Goal: Task Accomplishment & Management: Complete application form

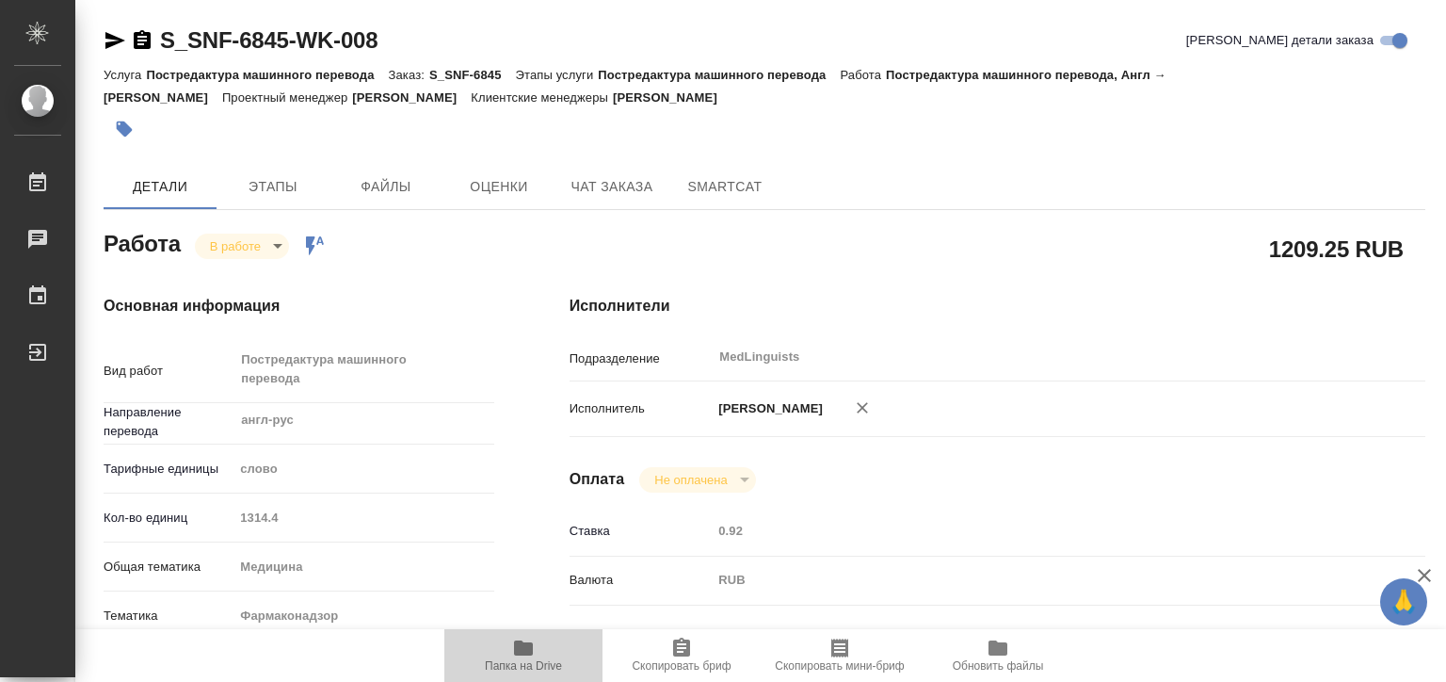
click at [546, 644] on span "Папка на Drive" at bounding box center [524, 654] width 136 height 36
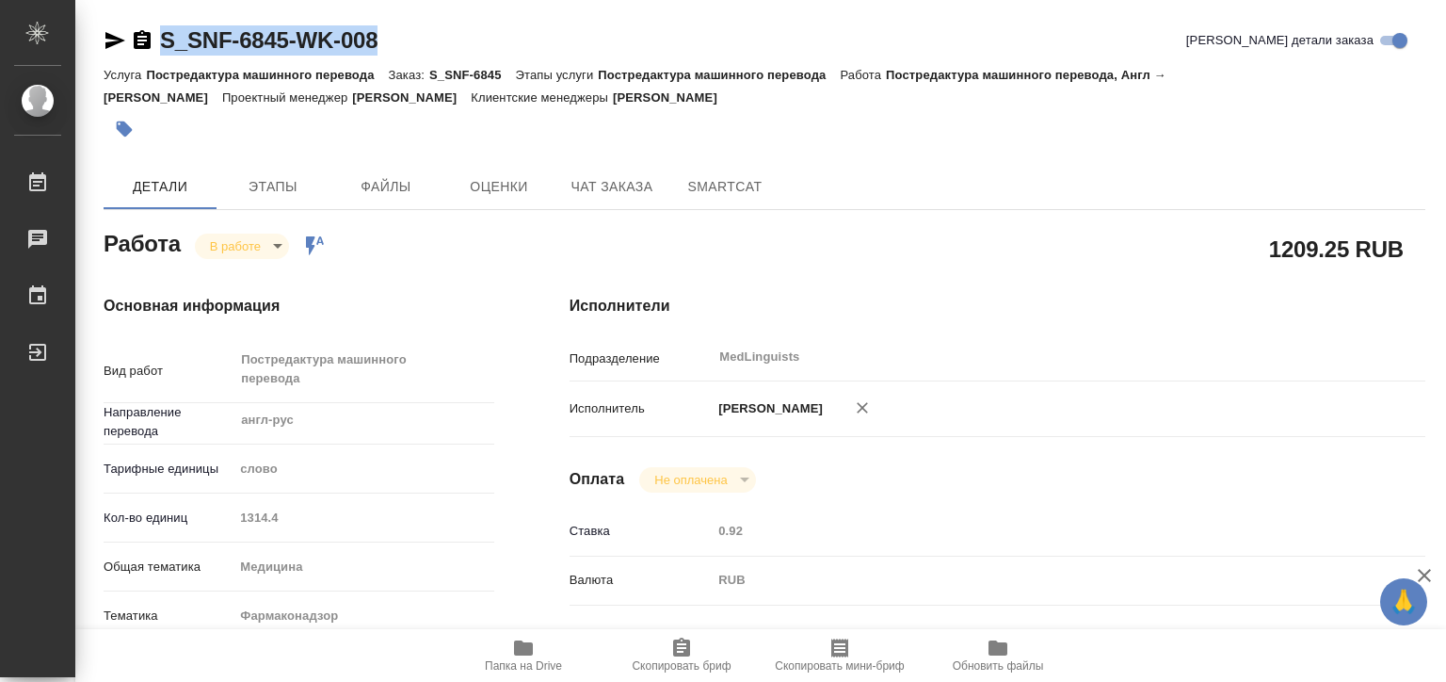
drag, startPoint x: 449, startPoint y: 47, endPoint x: 158, endPoint y: 28, distance: 291.5
click at [158, 28] on div "S_SNF-6845-WK-008 [PERSON_NAME] детали заказа" at bounding box center [765, 40] width 1322 height 30
copy link "S_SNF-6845-WK-008"
click at [241, 245] on body "🙏 .cls-1 fill:#fff; AWATERA [PERSON_NAME] 0 Чаты График Выйти S_SNF-6845-WK-008…" at bounding box center [723, 341] width 1446 height 682
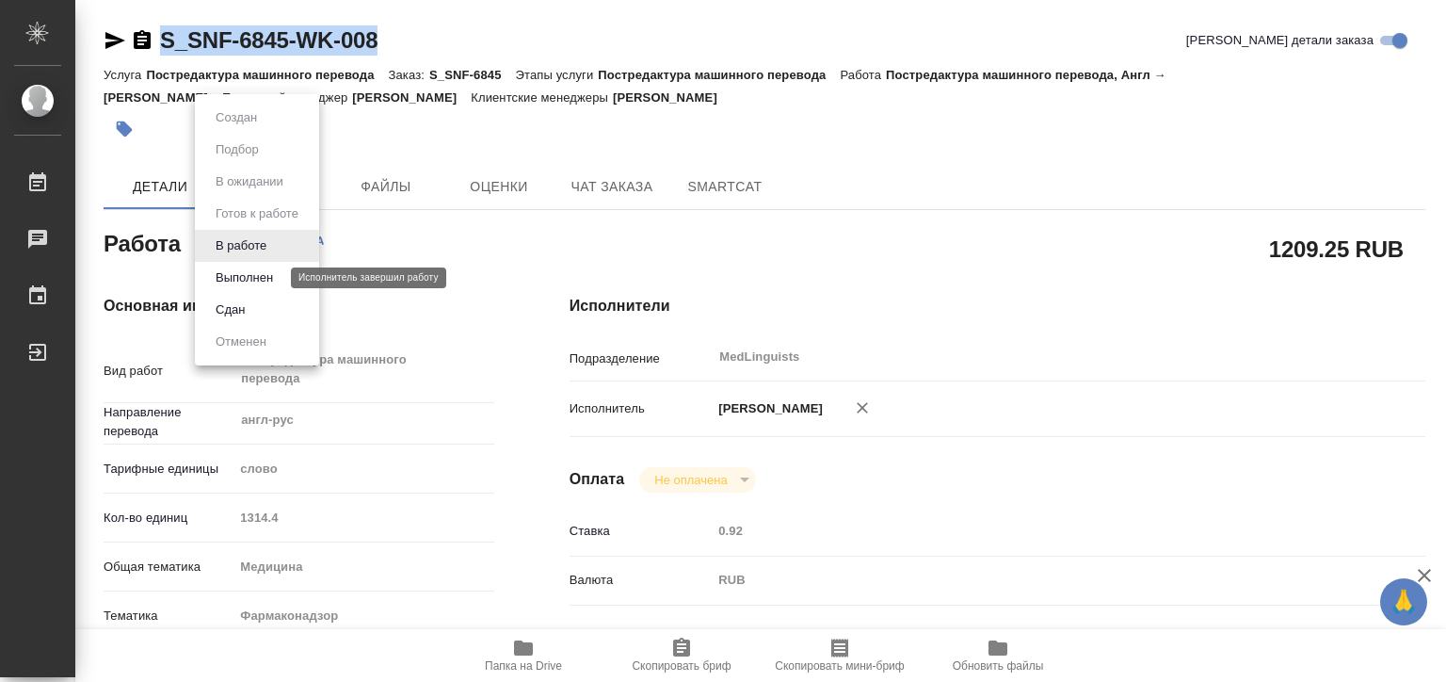
click at [266, 275] on button "Выполнен" at bounding box center [244, 277] width 69 height 21
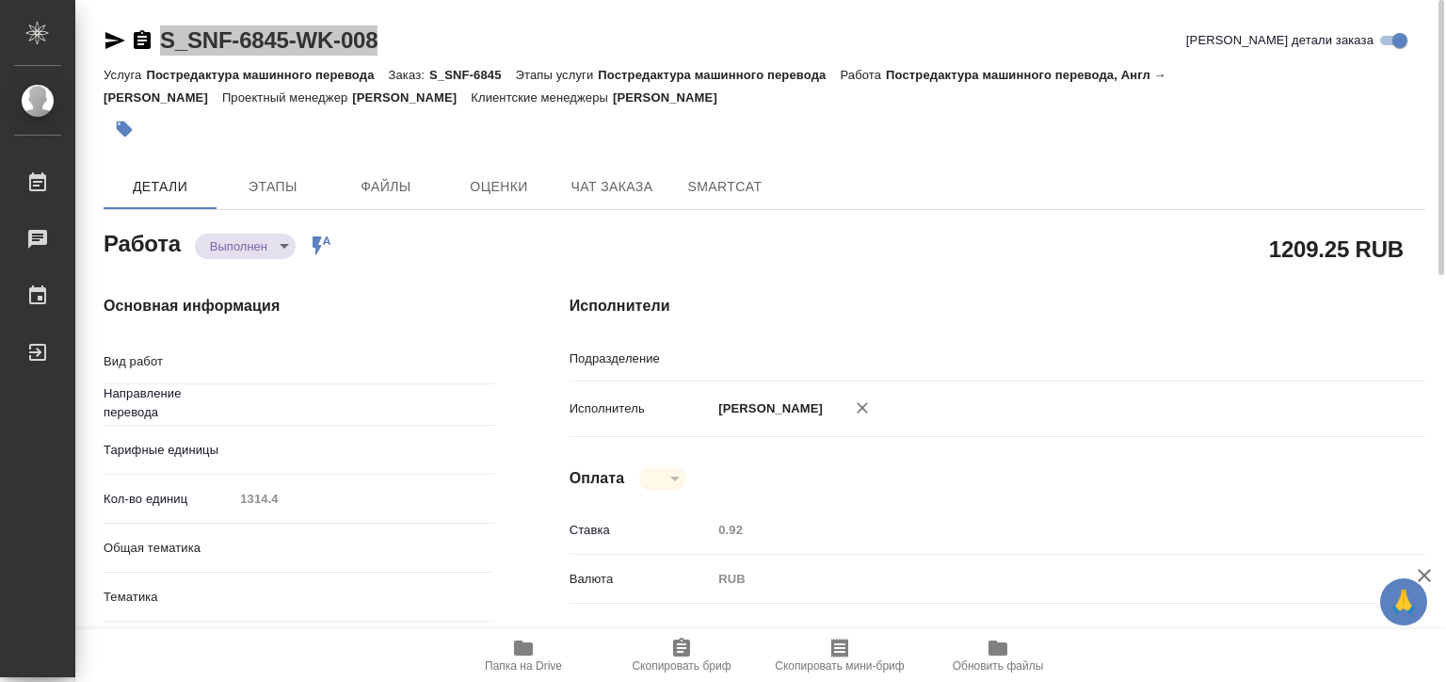
type textarea "x"
type textarea "Постредактура машинного перевода"
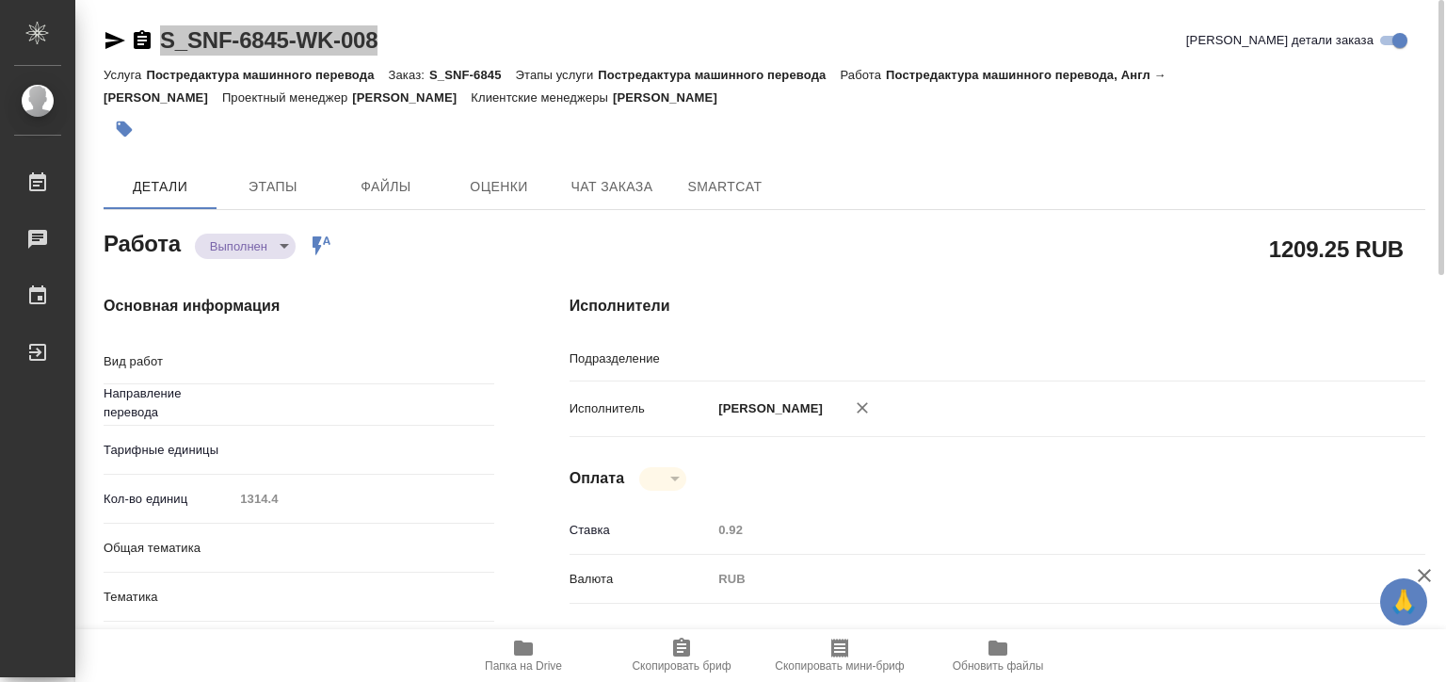
type textarea "x"
type input "англ-рус"
type input "MedLinguists"
type textarea "x"
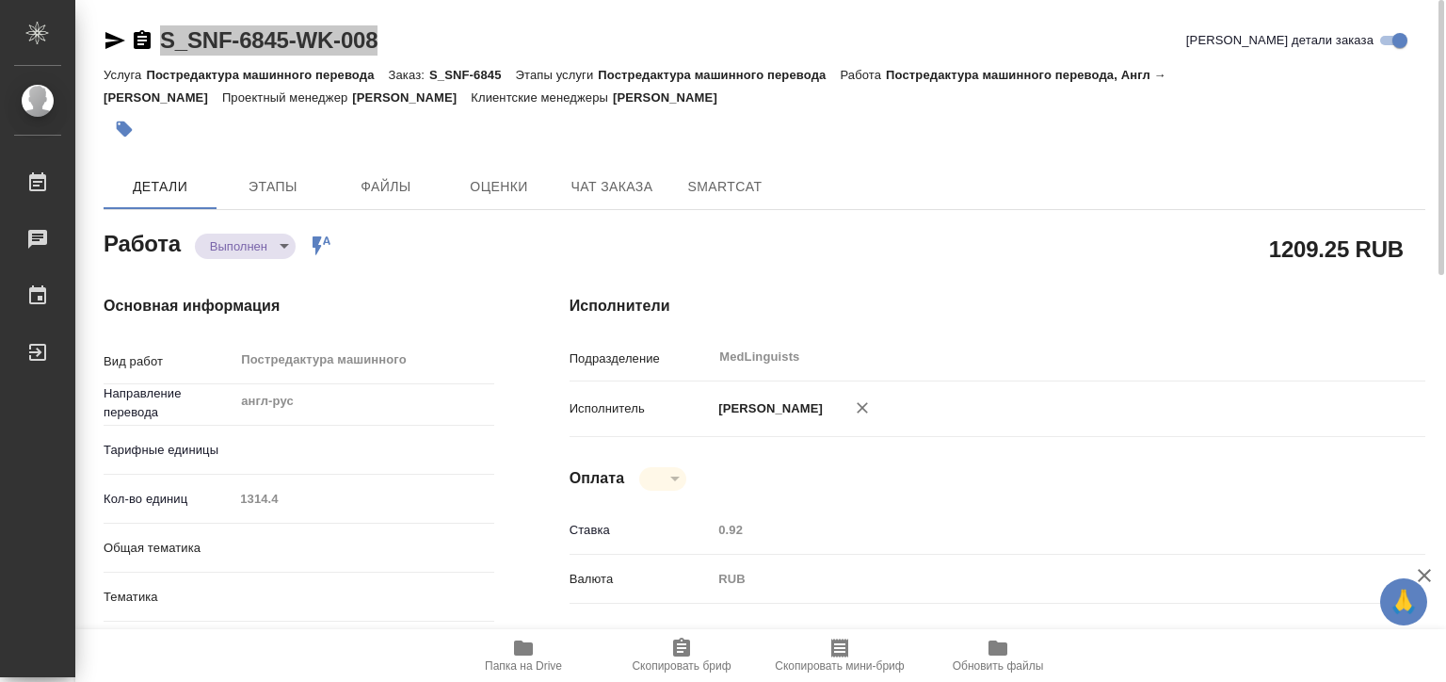
type textarea "x"
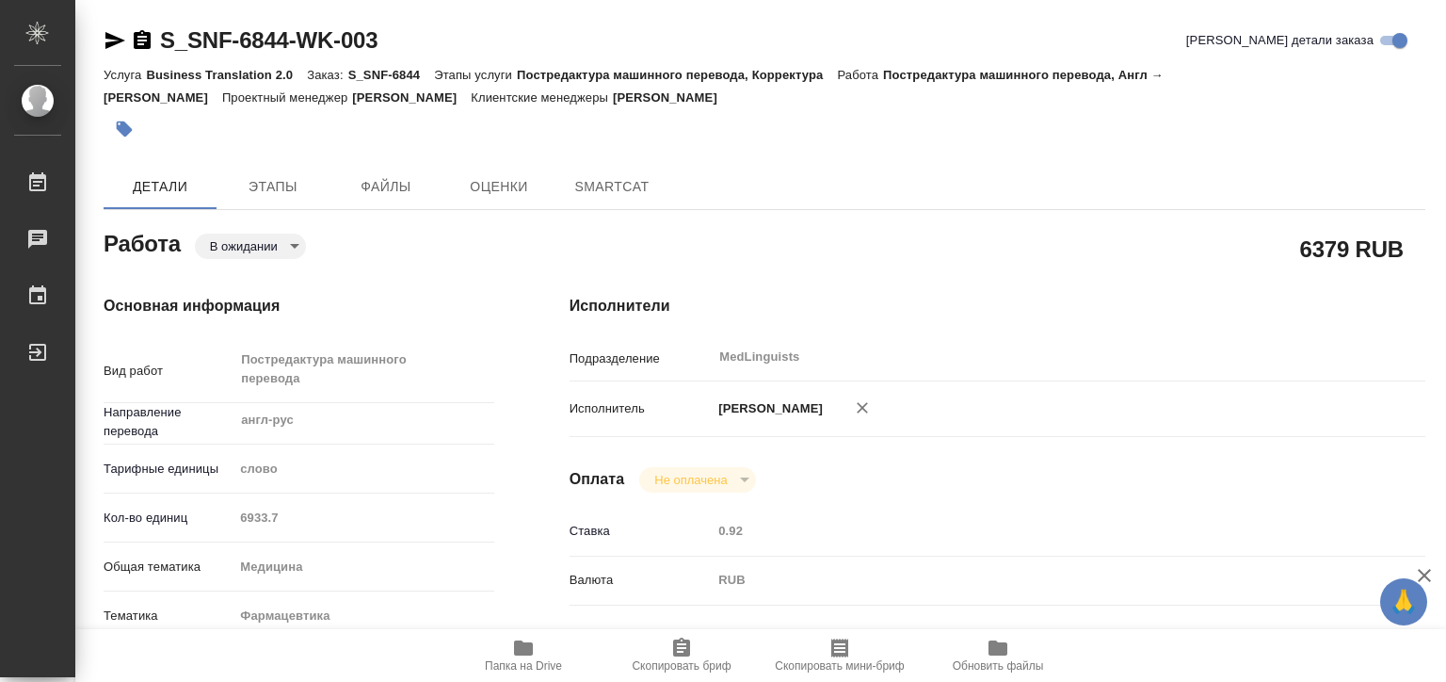
type textarea "x"
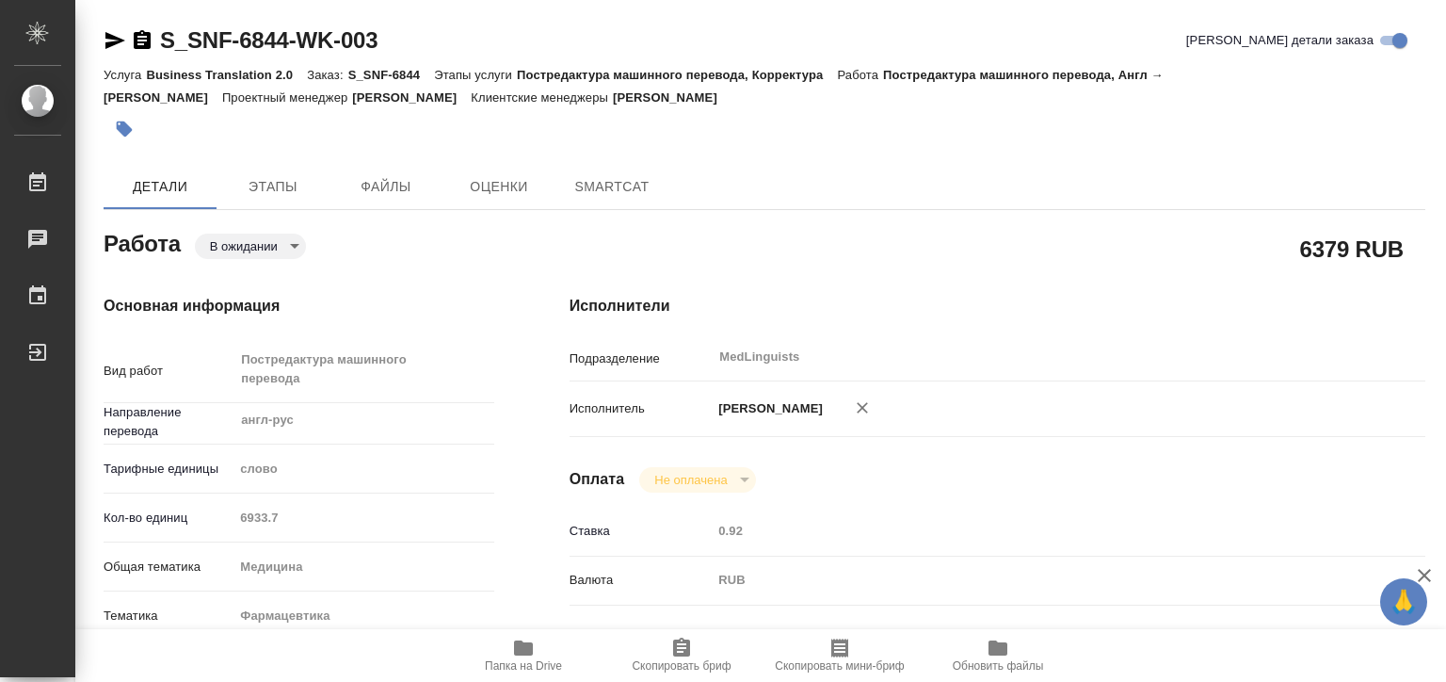
type textarea "x"
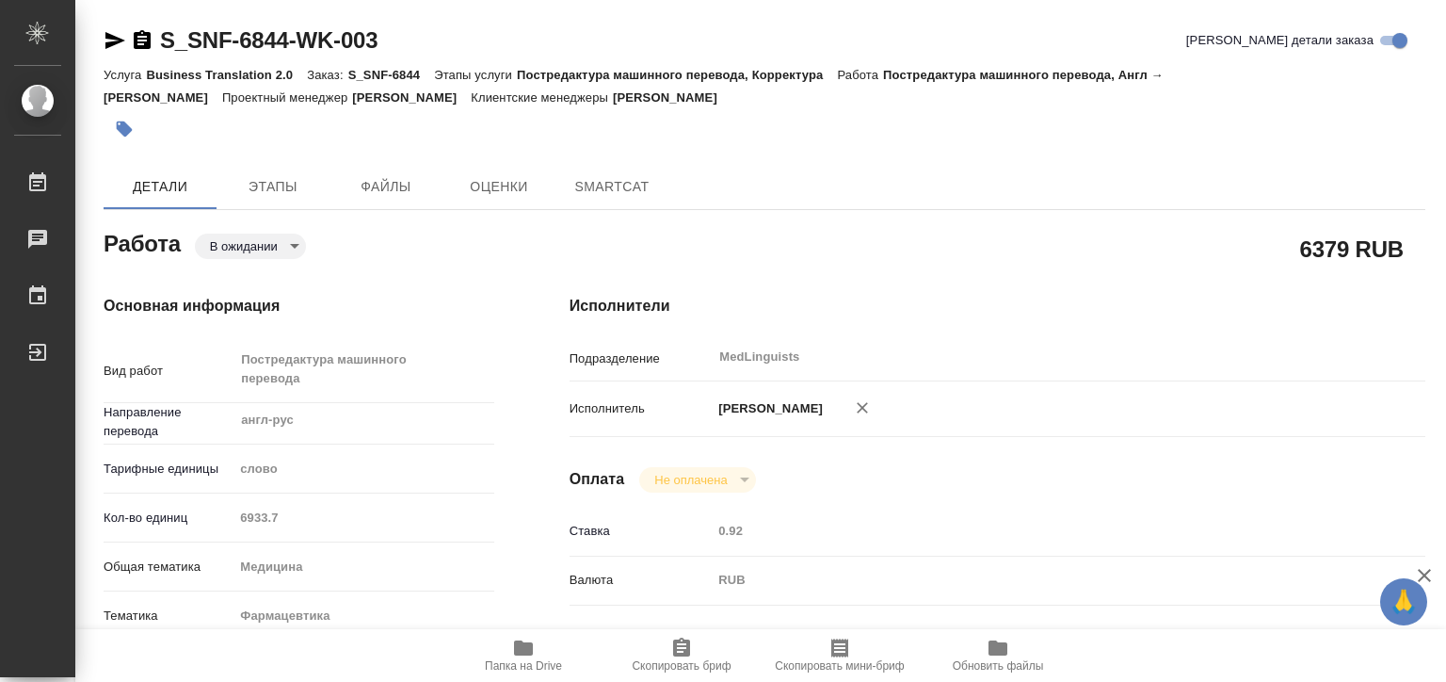
type textarea "x"
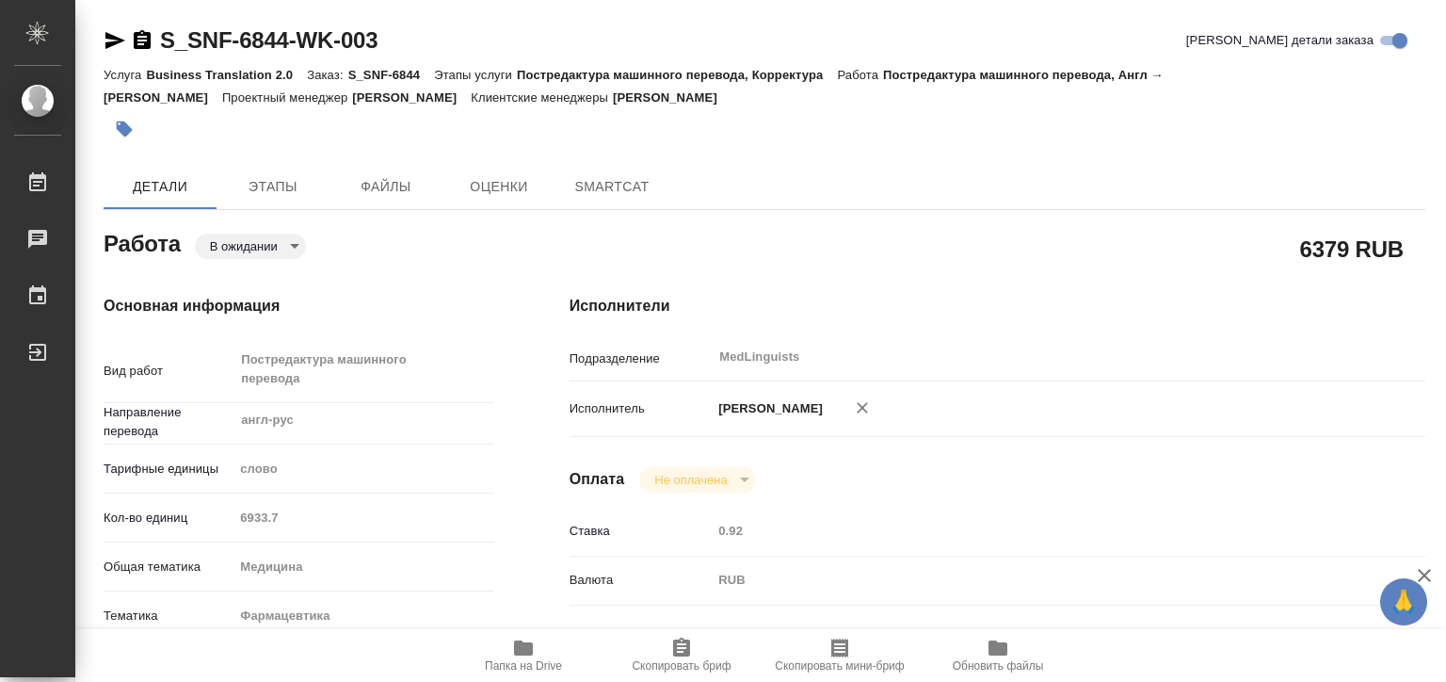
type textarea "x"
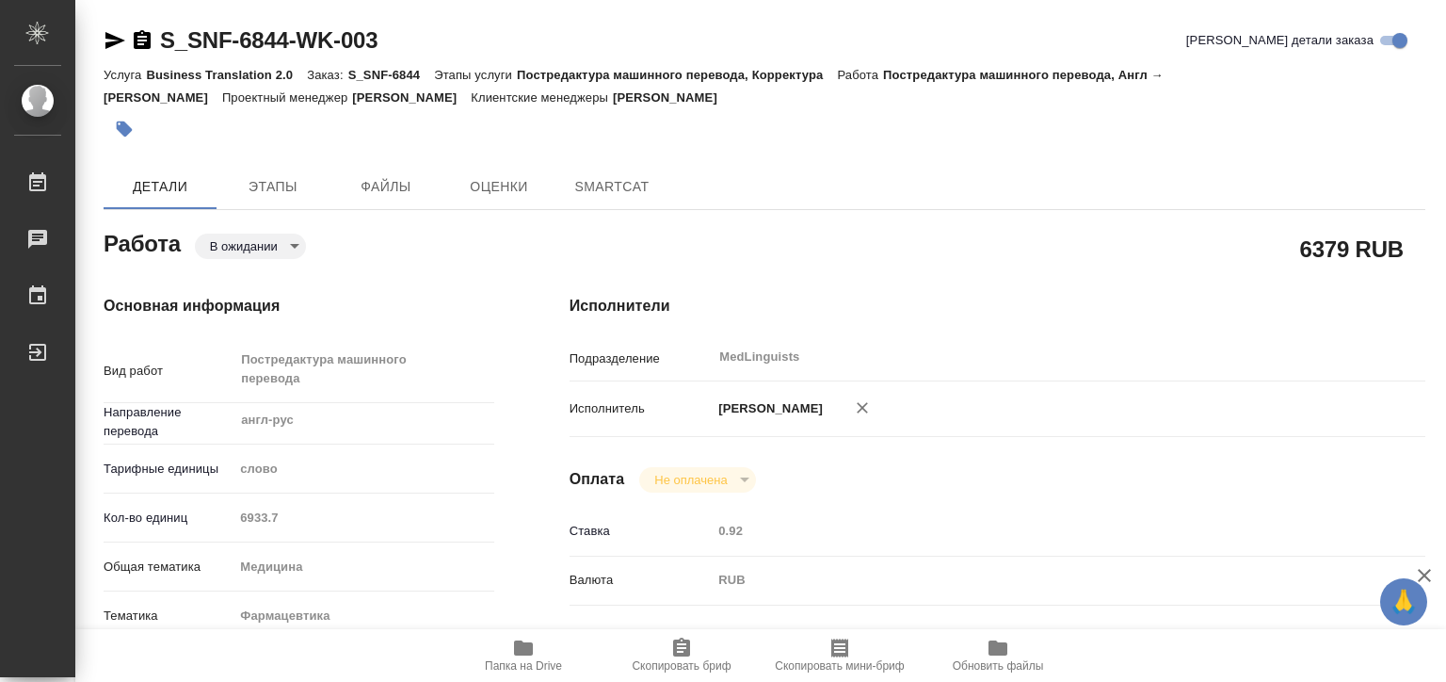
type textarea "x"
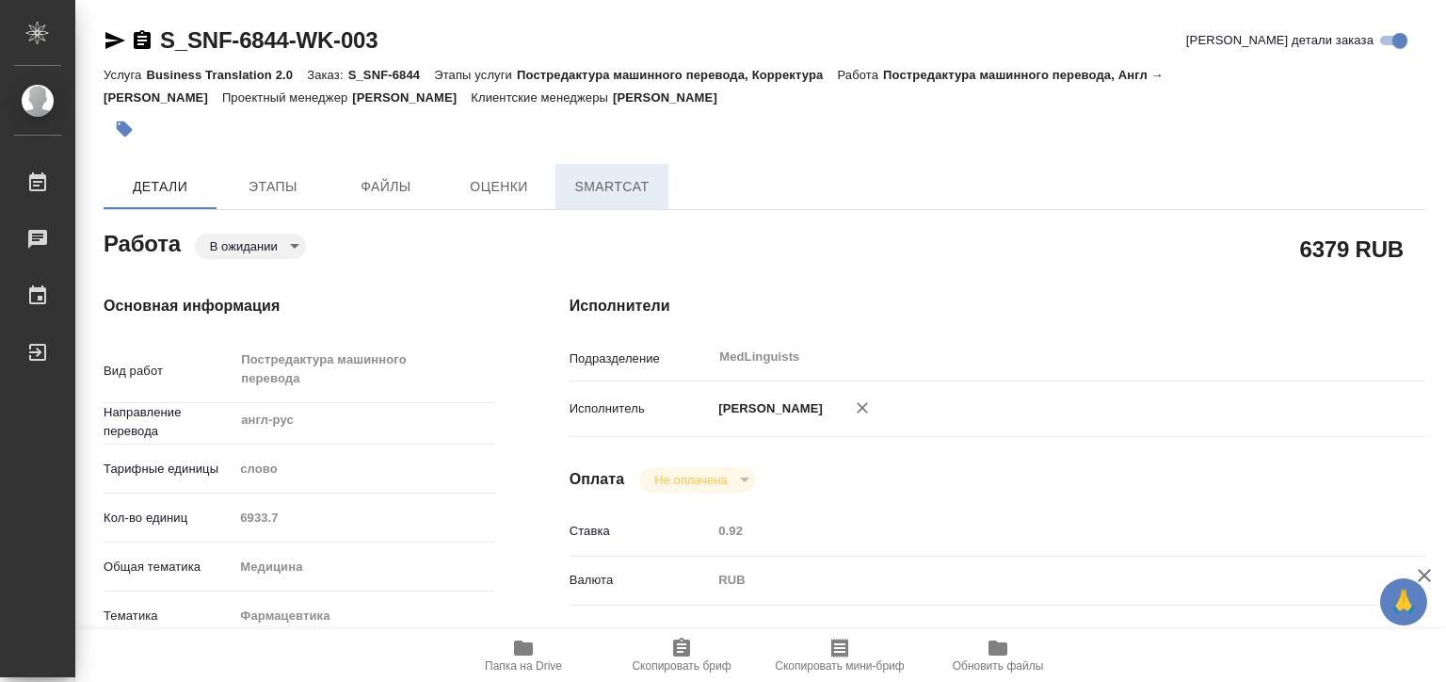
type textarea "x"
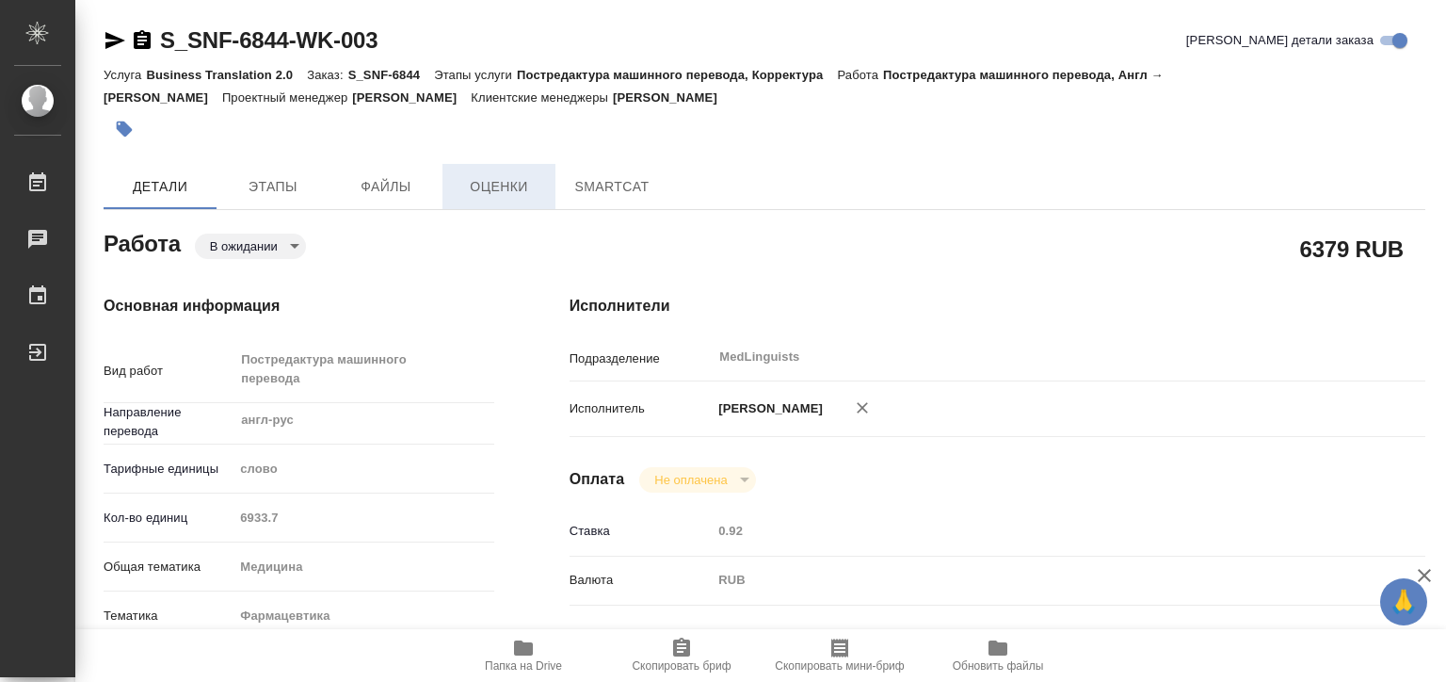
type textarea "x"
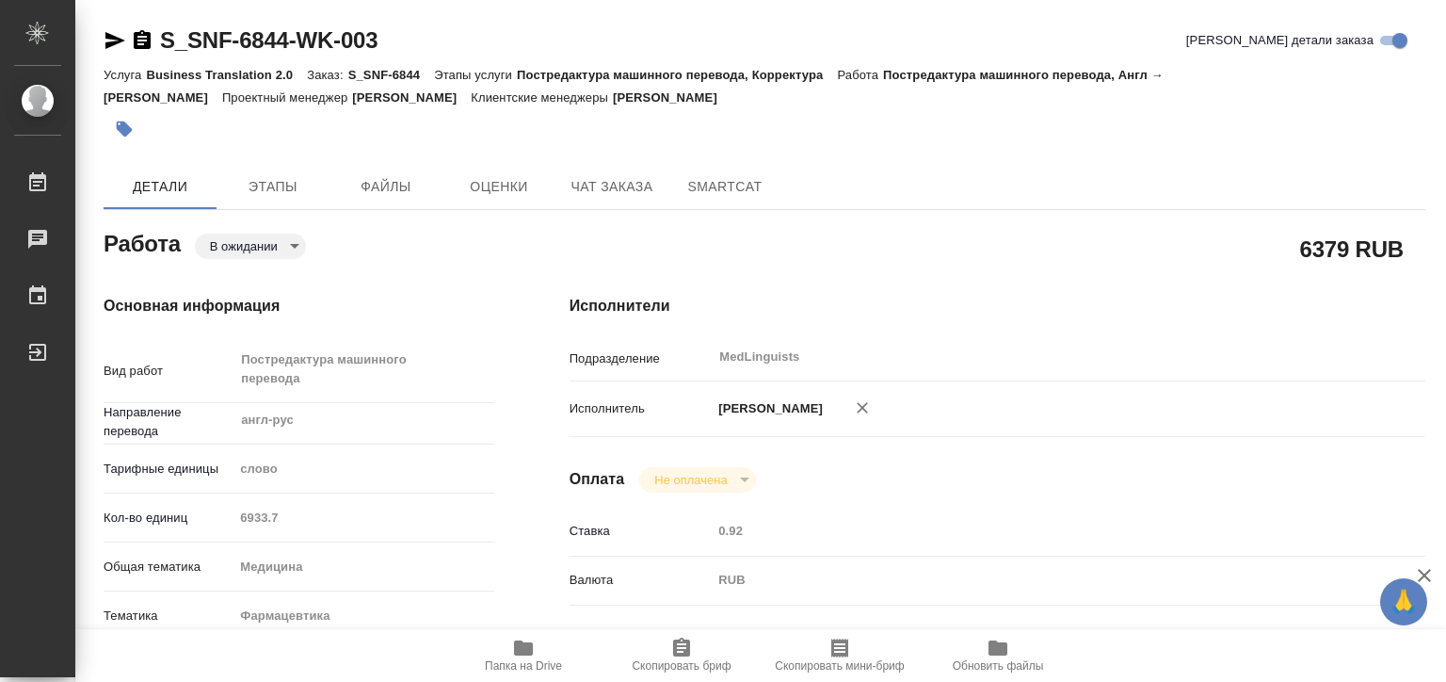
click at [265, 249] on body "🙏 .cls-1 fill:#fff; AWATERA Matveeva Elena Работы Чаты График Выйти S_SNF-6844-…" at bounding box center [723, 341] width 1446 height 682
type textarea "x"
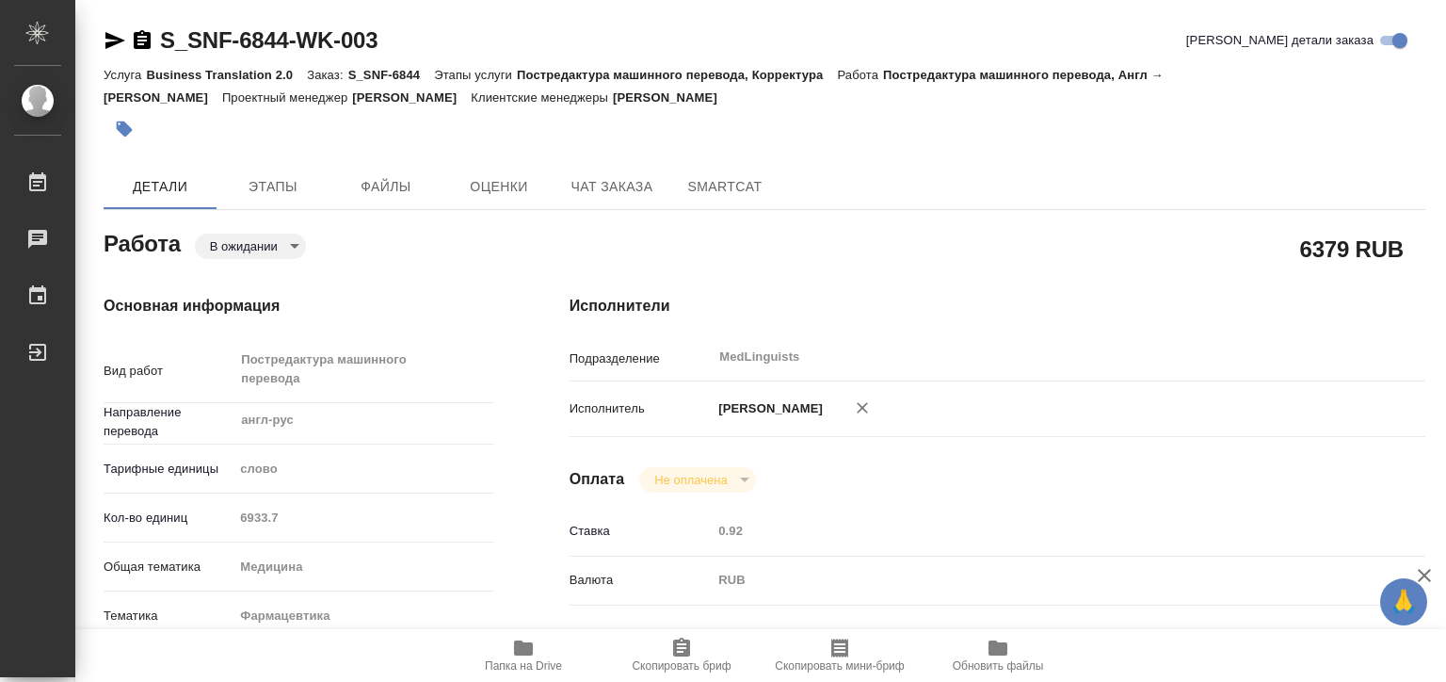
type textarea "x"
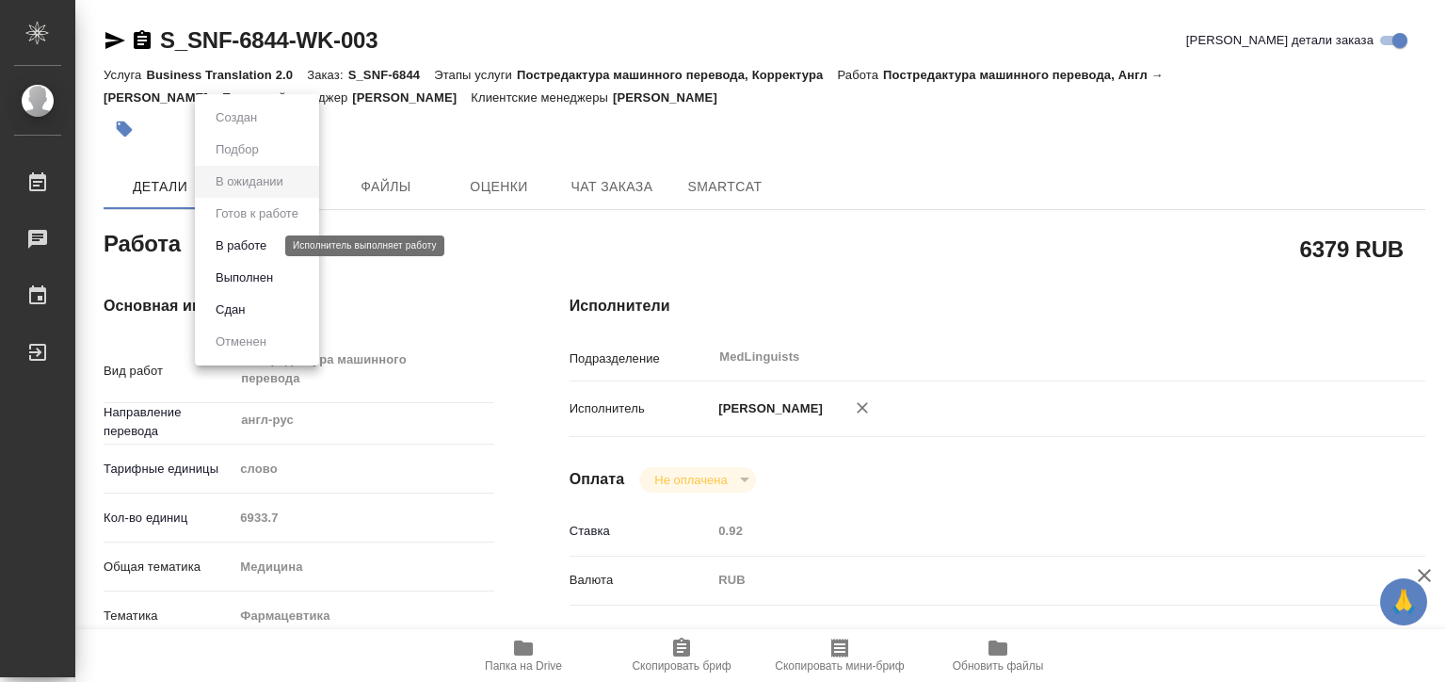
click at [271, 249] on button "В работе" at bounding box center [241, 245] width 62 height 21
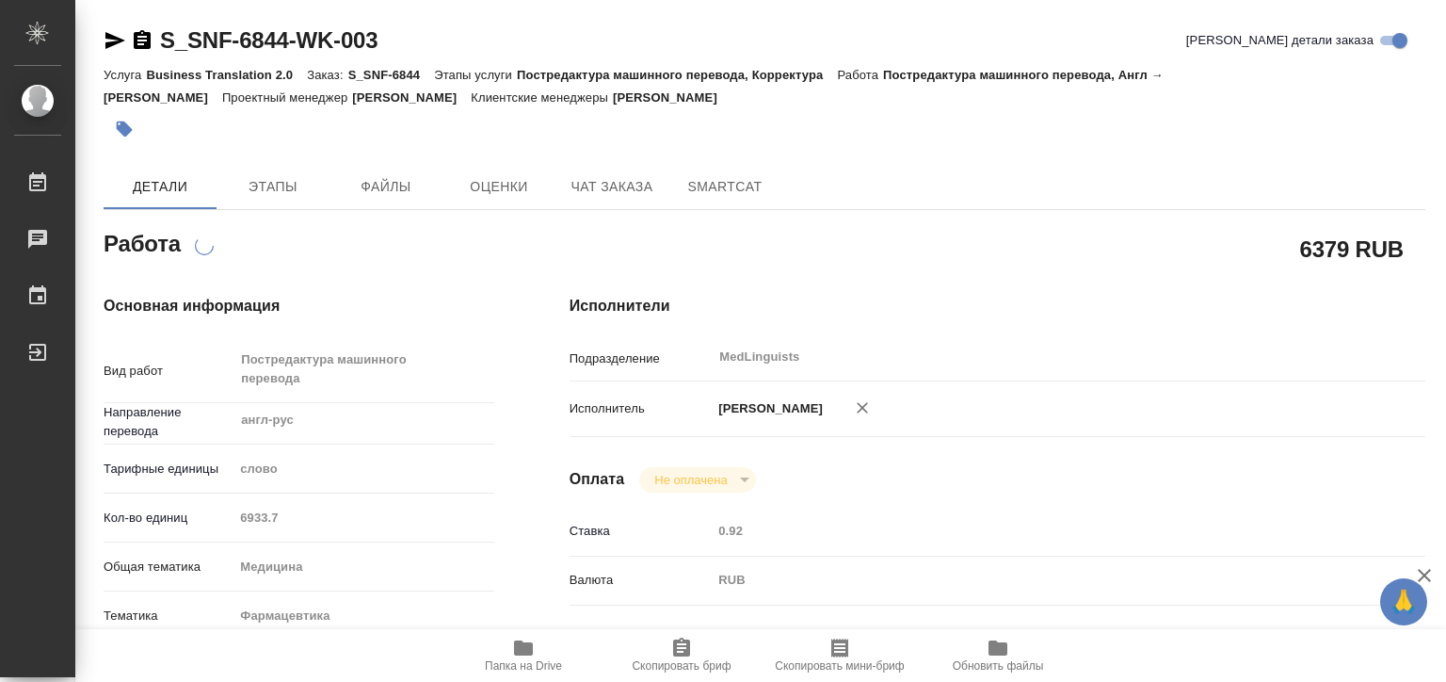
type textarea "x"
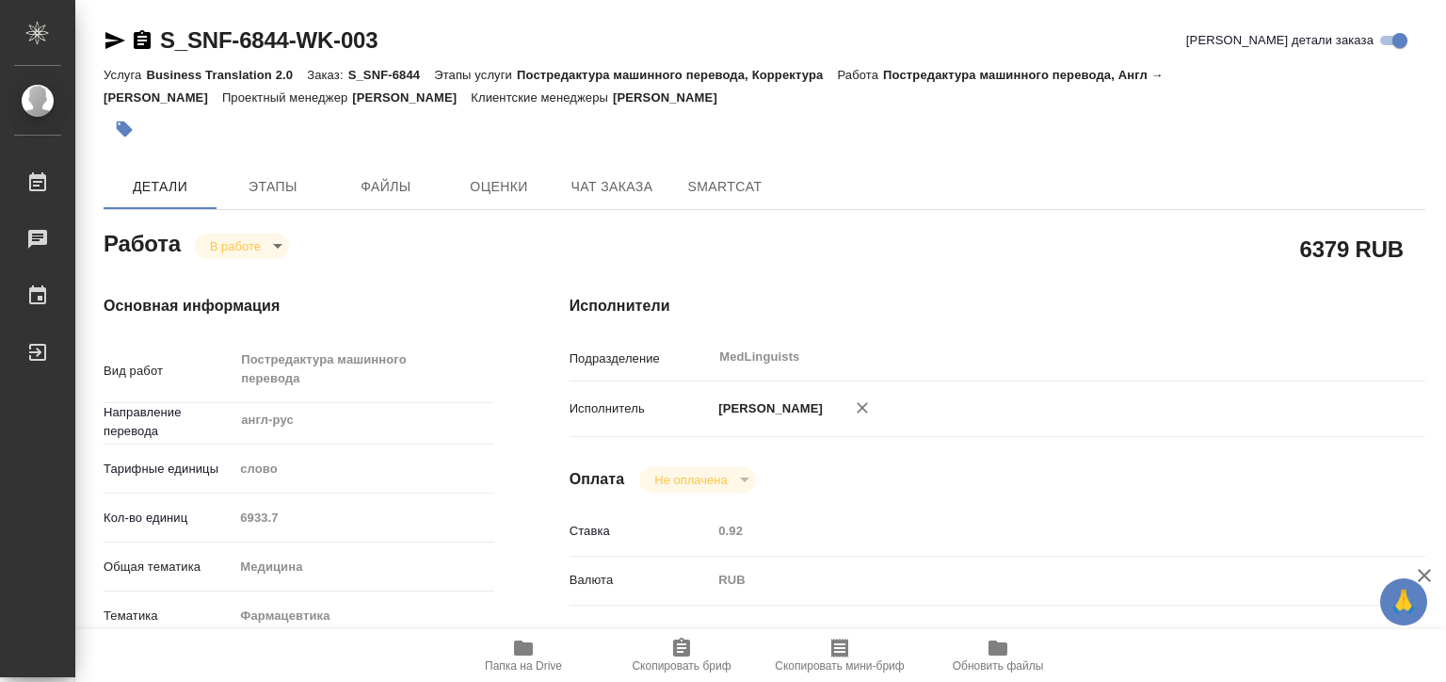
type textarea "x"
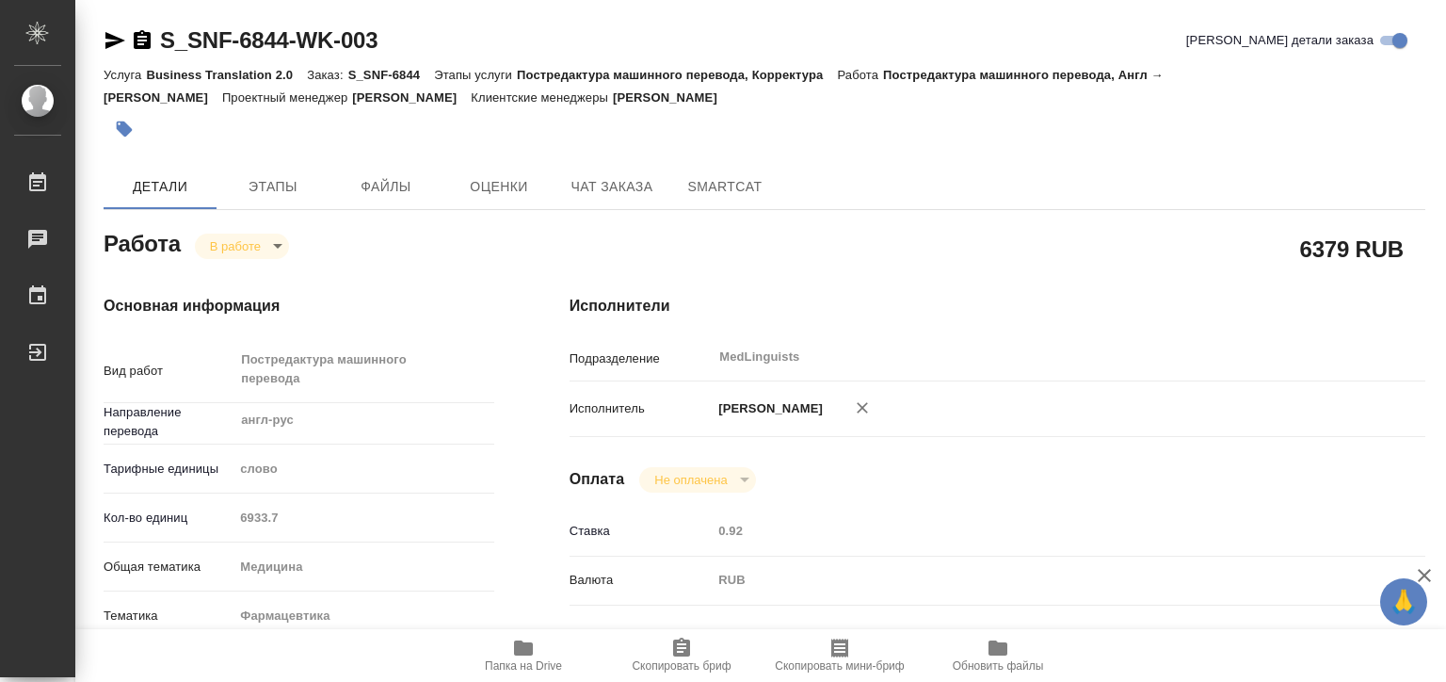
type textarea "x"
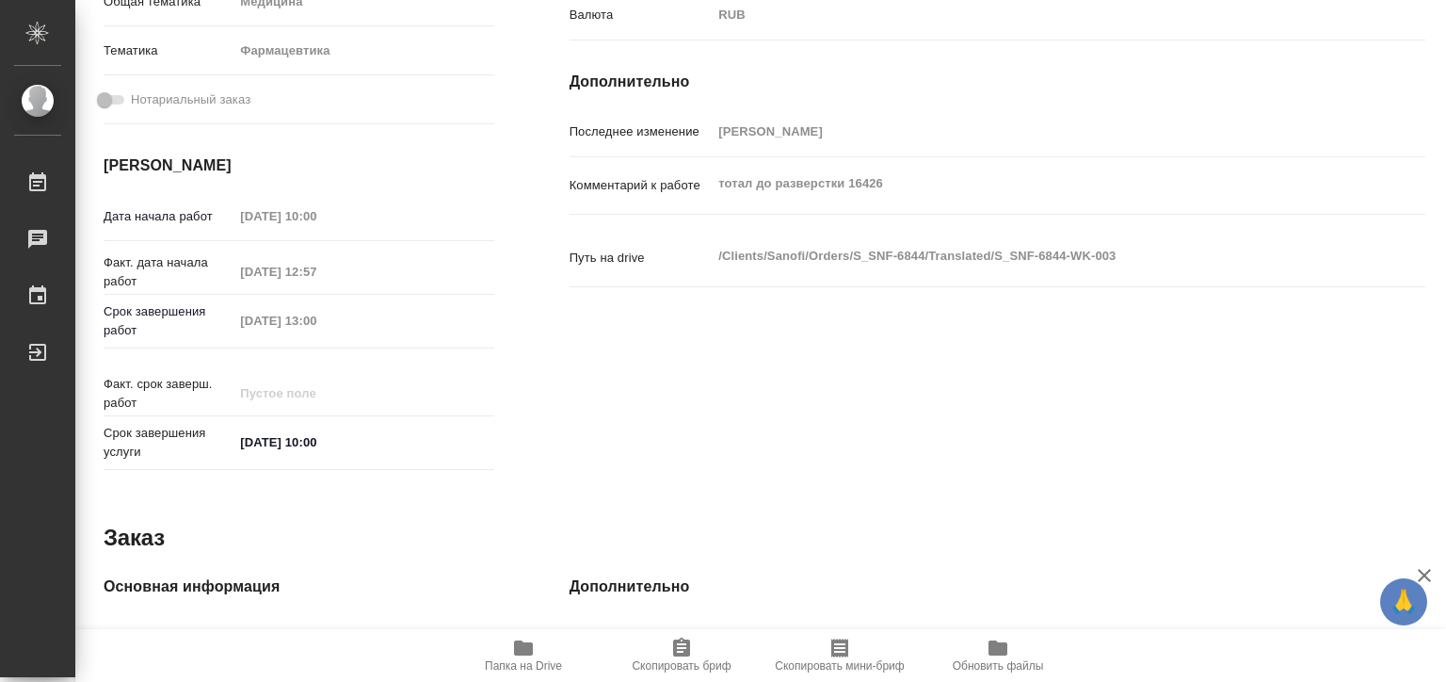
scroll to position [943, 0]
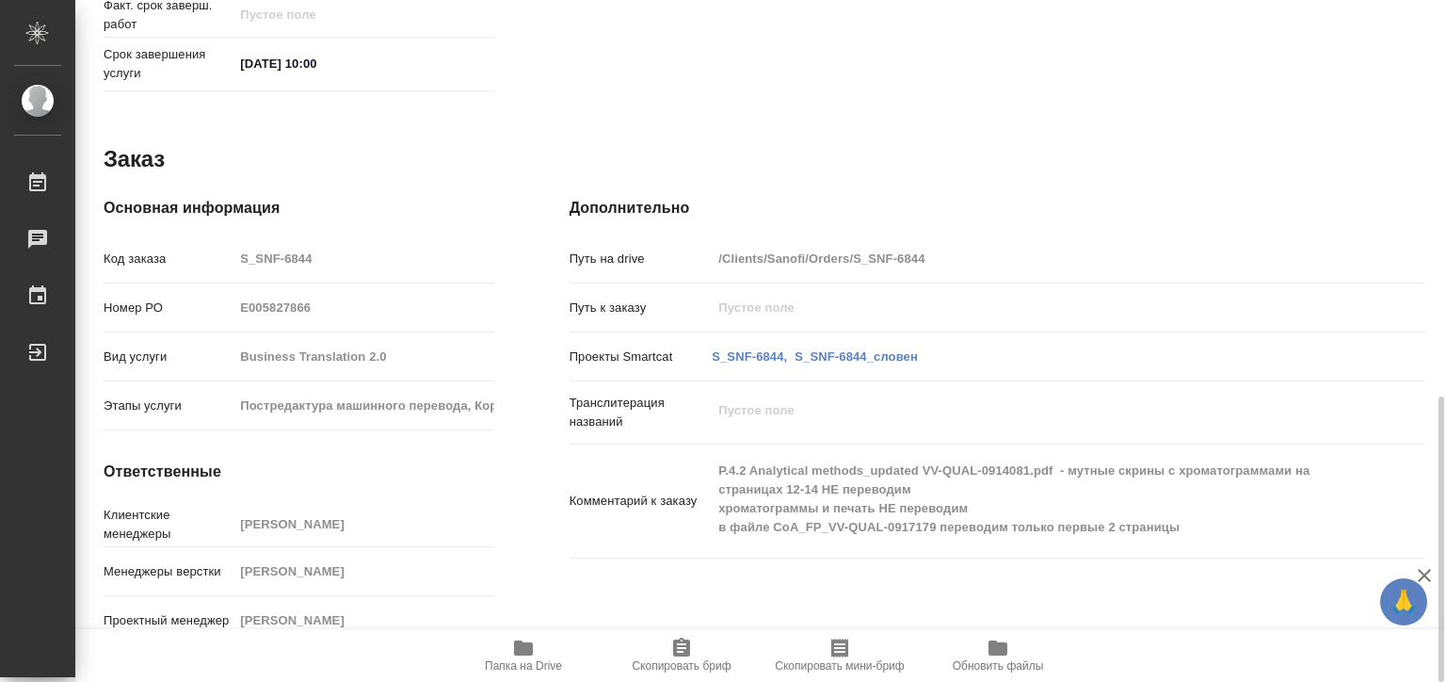
type textarea "x"
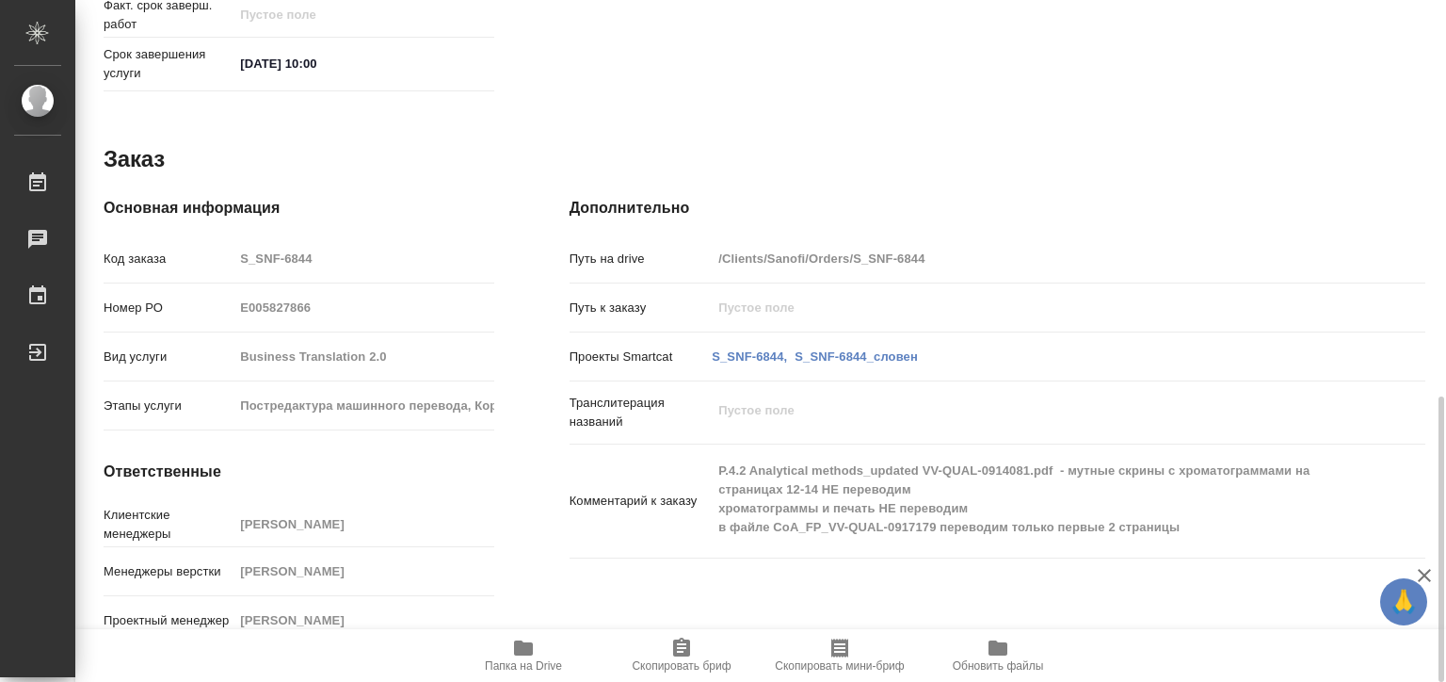
click at [543, 663] on span "Папка на Drive" at bounding box center [523, 665] width 77 height 13
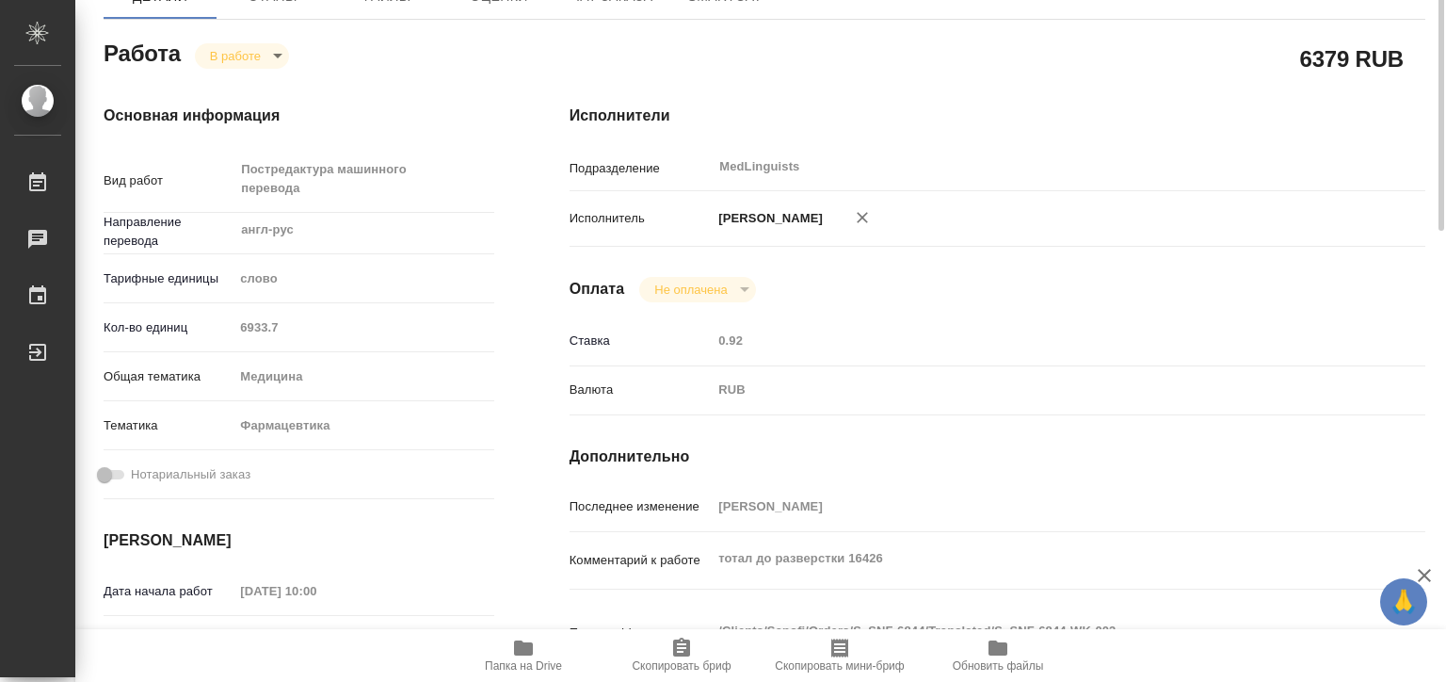
scroll to position [0, 0]
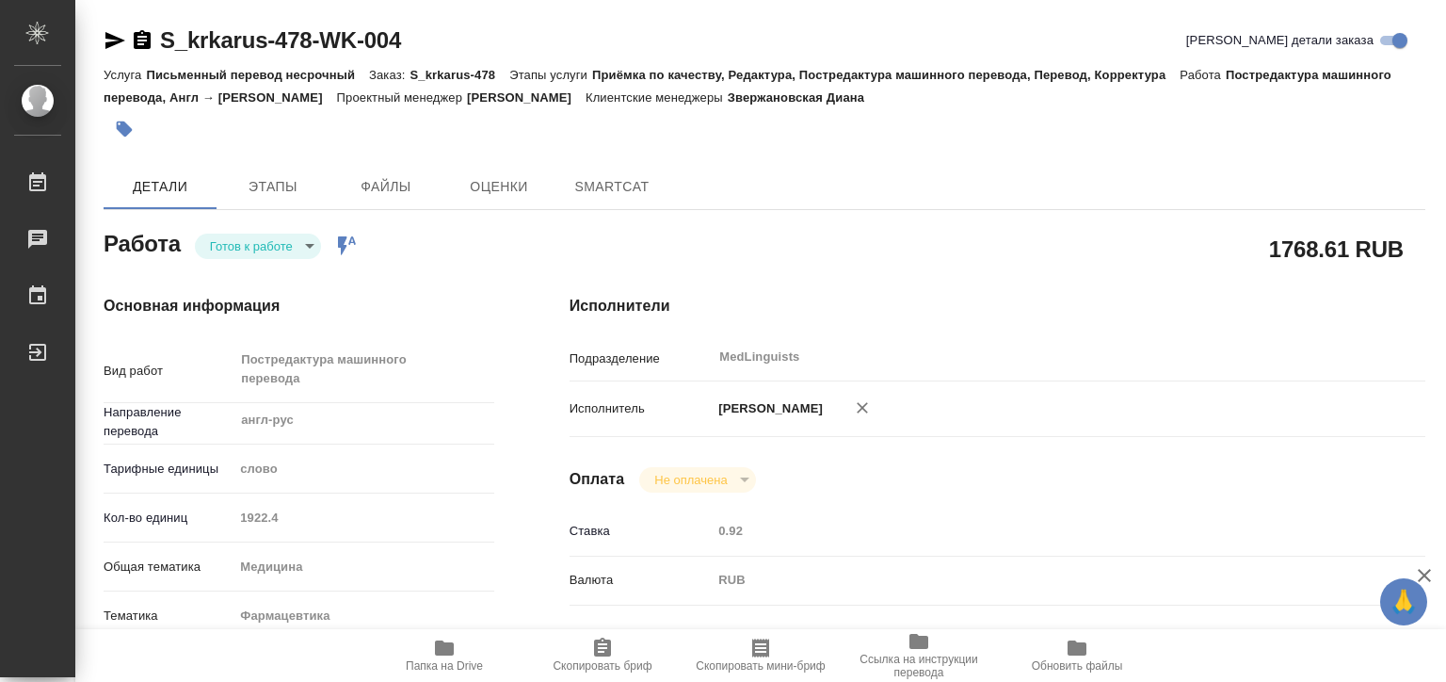
type textarea "x"
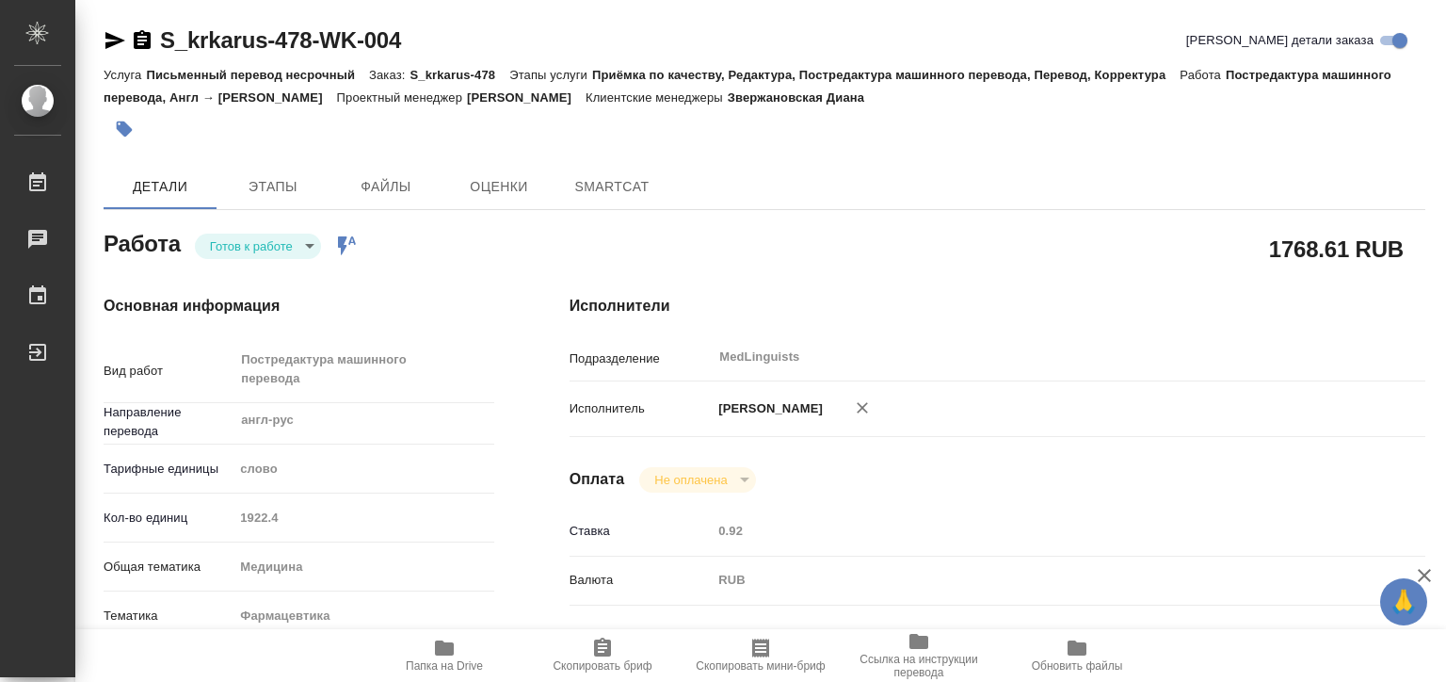
type textarea "x"
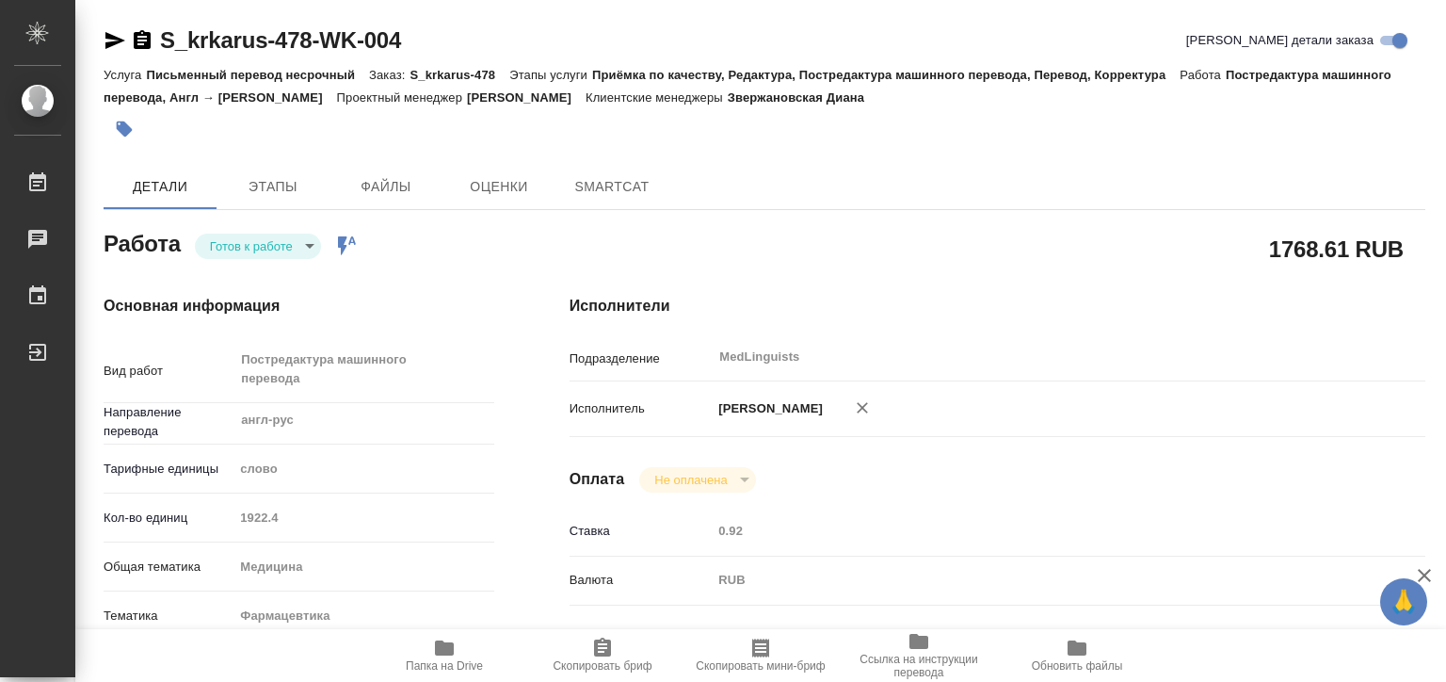
type textarea "x"
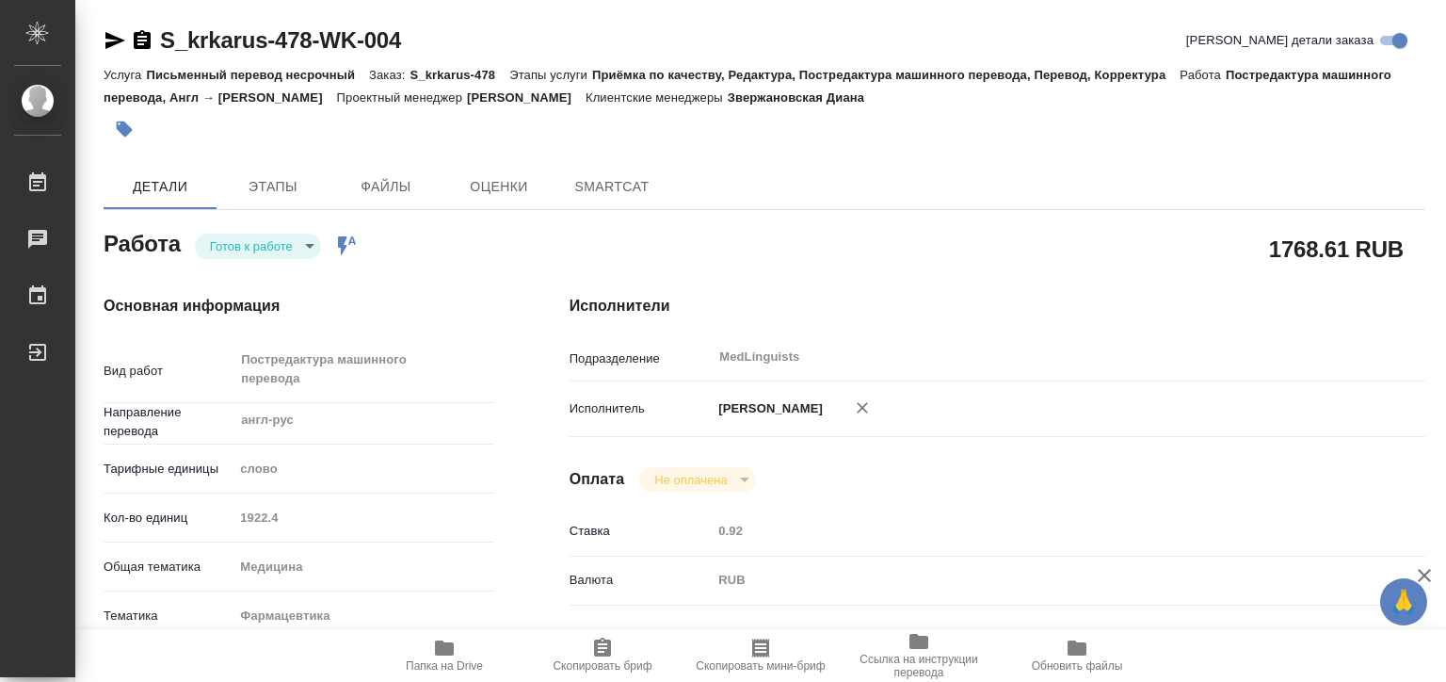
type textarea "x"
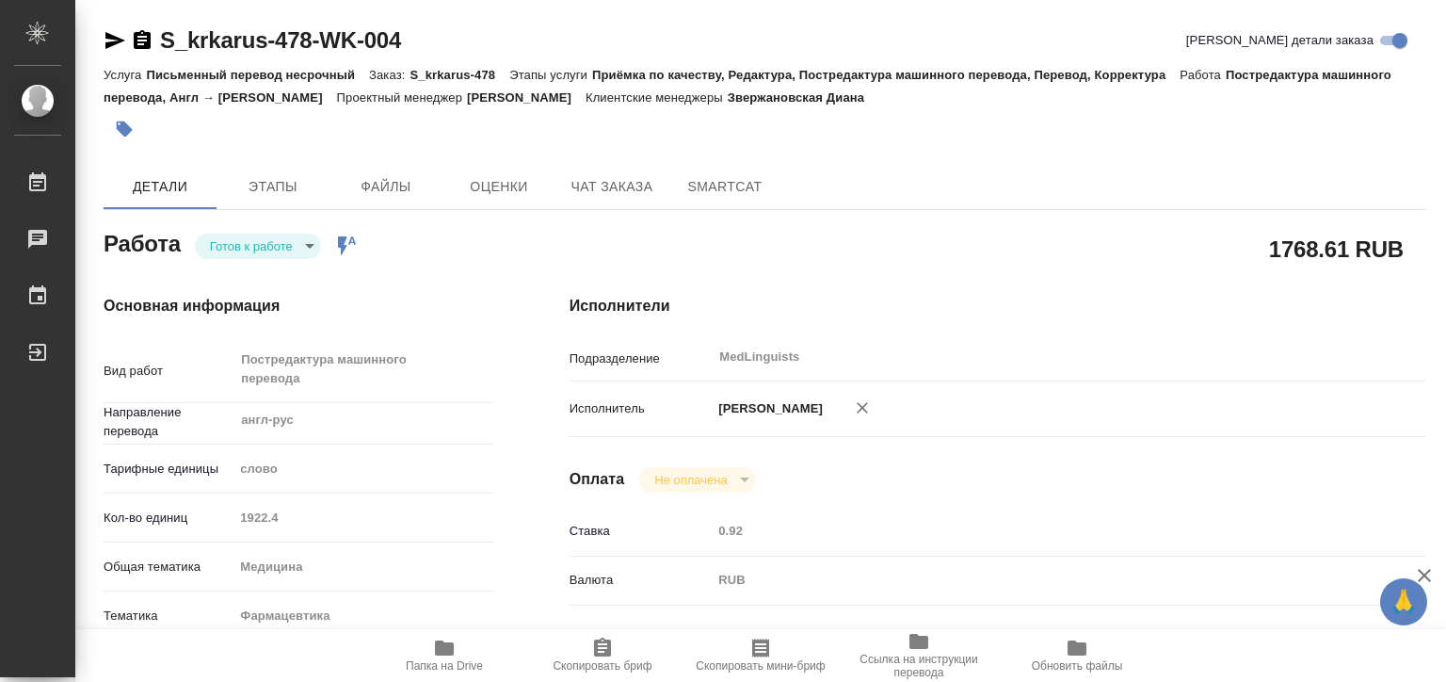
type textarea "x"
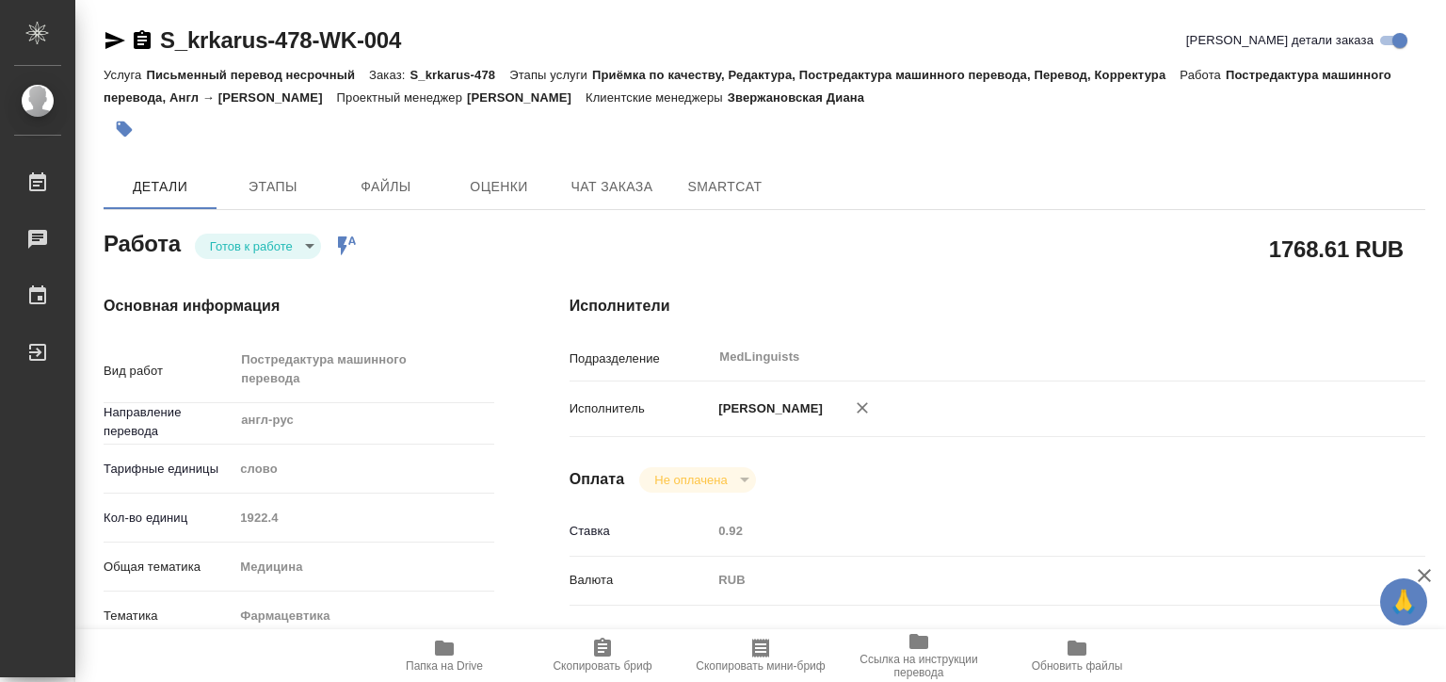
click at [443, 637] on icon "button" at bounding box center [444, 647] width 23 height 23
type textarea "x"
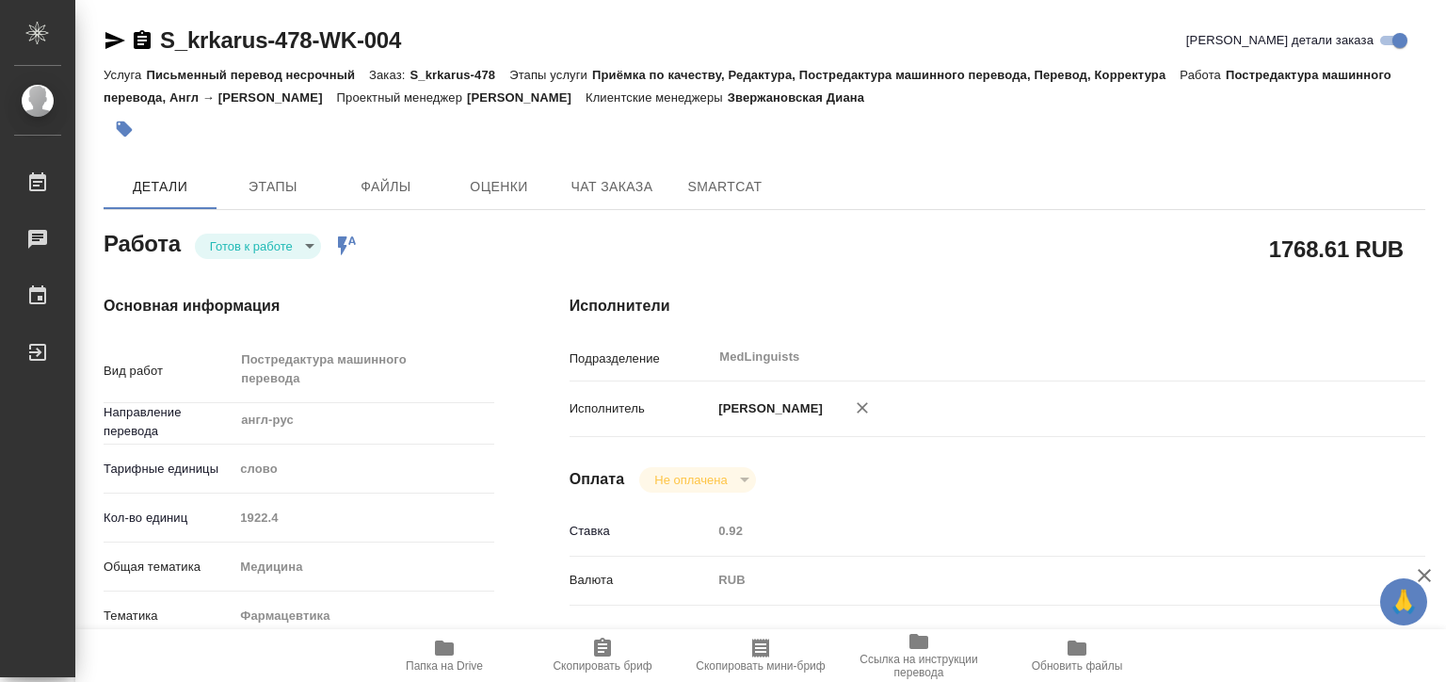
type textarea "x"
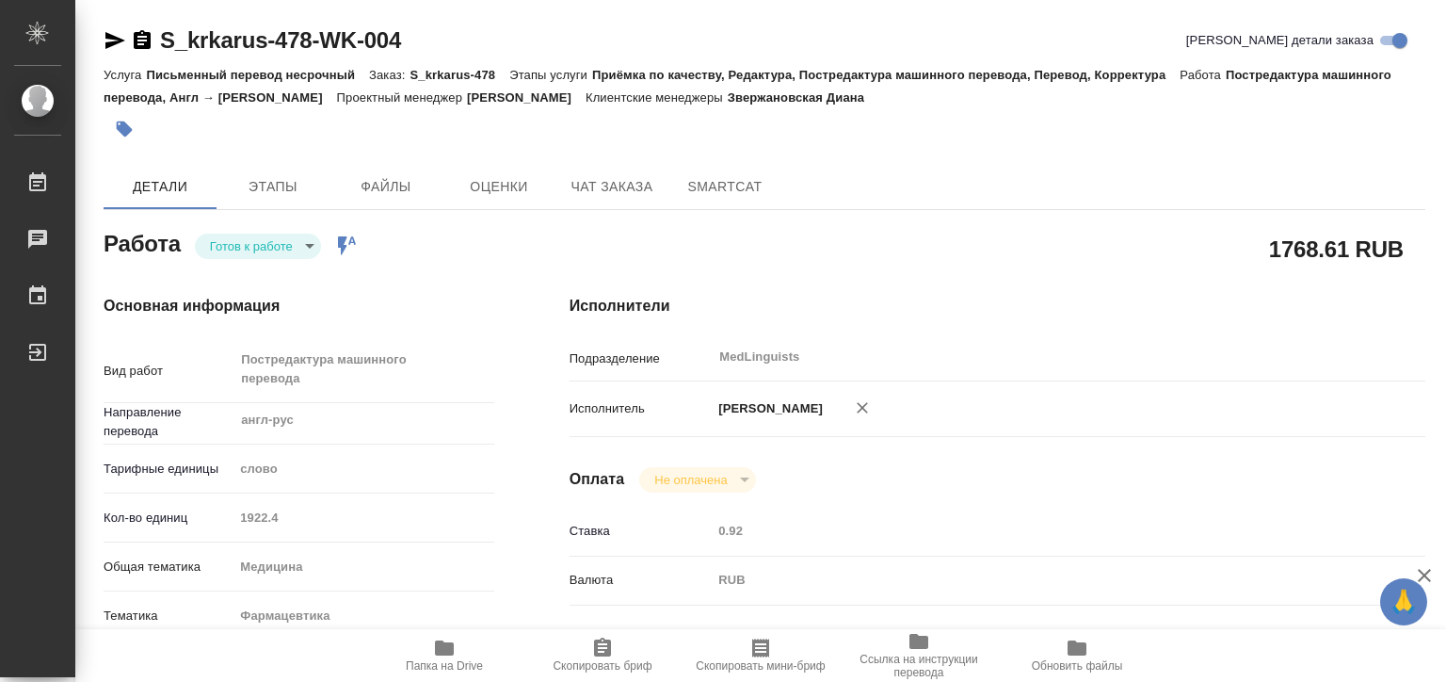
type textarea "x"
click at [253, 258] on body "🙏 .cls-1 fill:#fff; AWATERA Matveeva Elena Работы 0 Чаты График Выйти S_krkarus…" at bounding box center [723, 341] width 1446 height 682
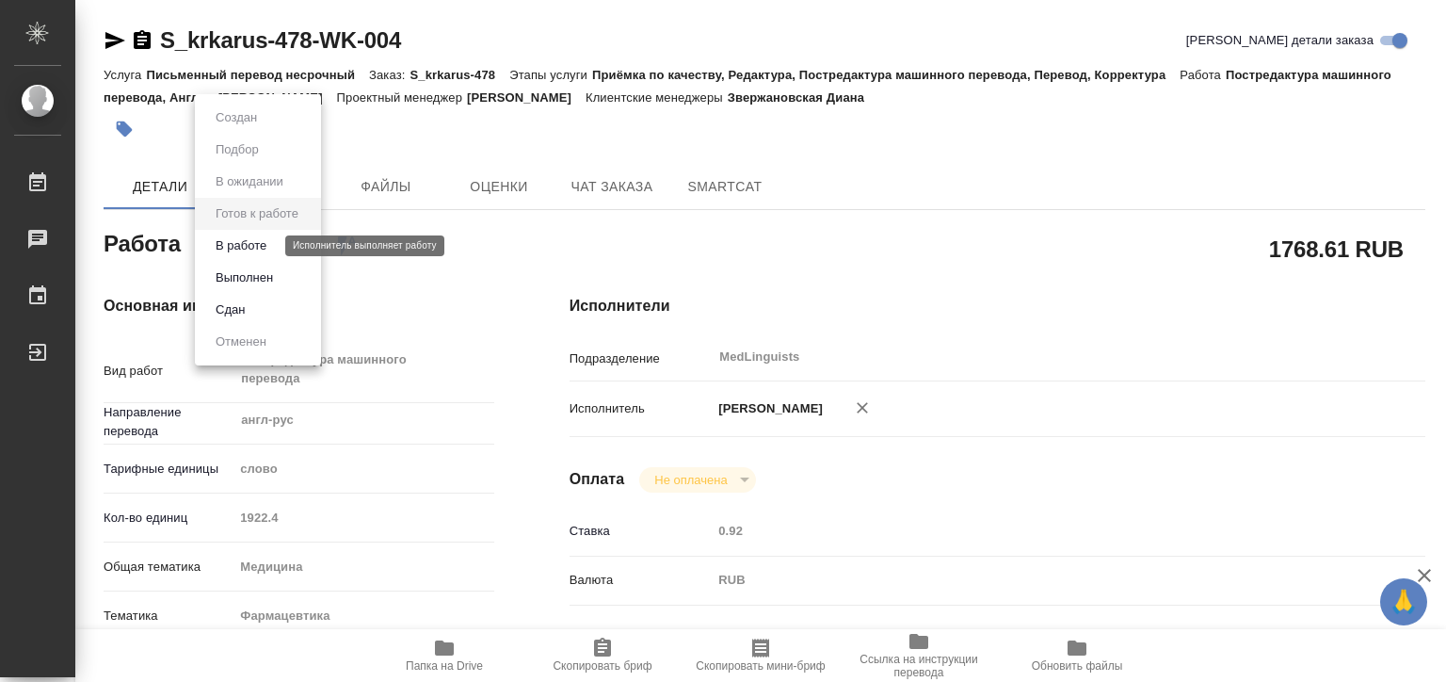
click at [263, 245] on button "В работе" at bounding box center [241, 245] width 62 height 21
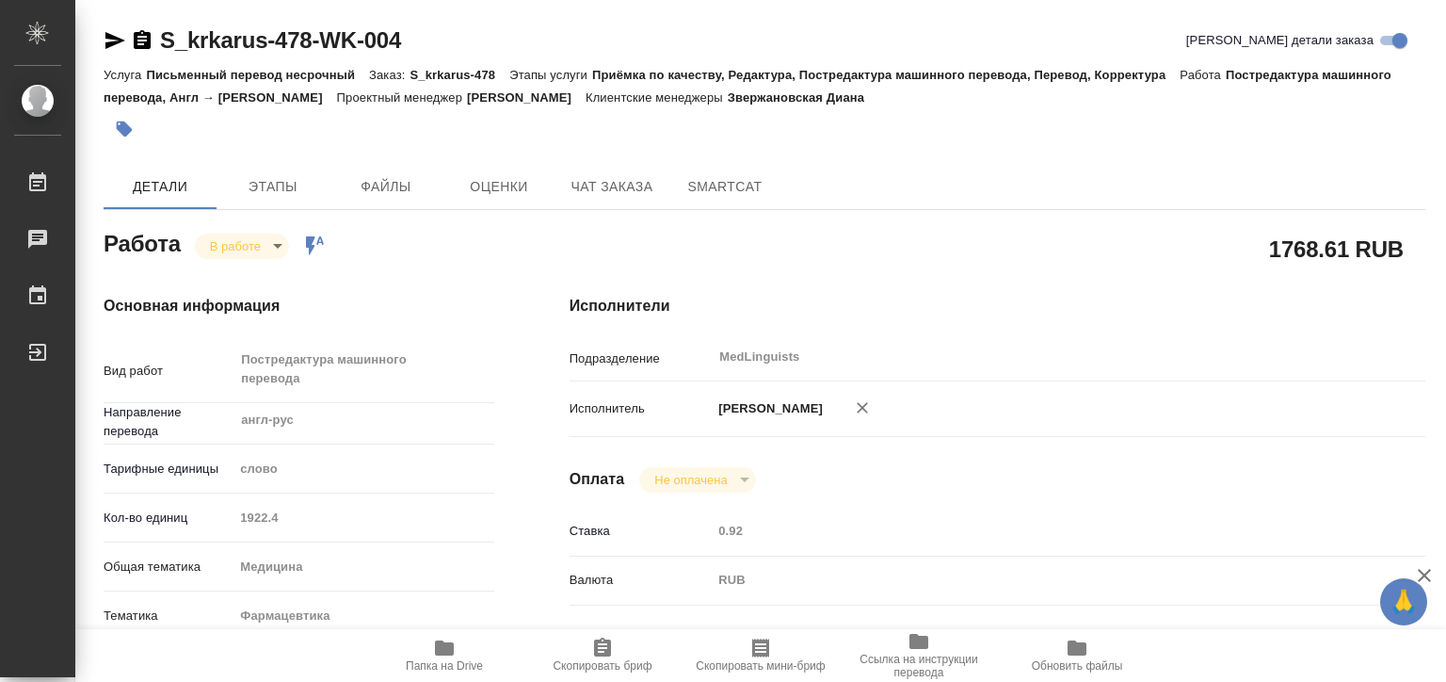
type textarea "x"
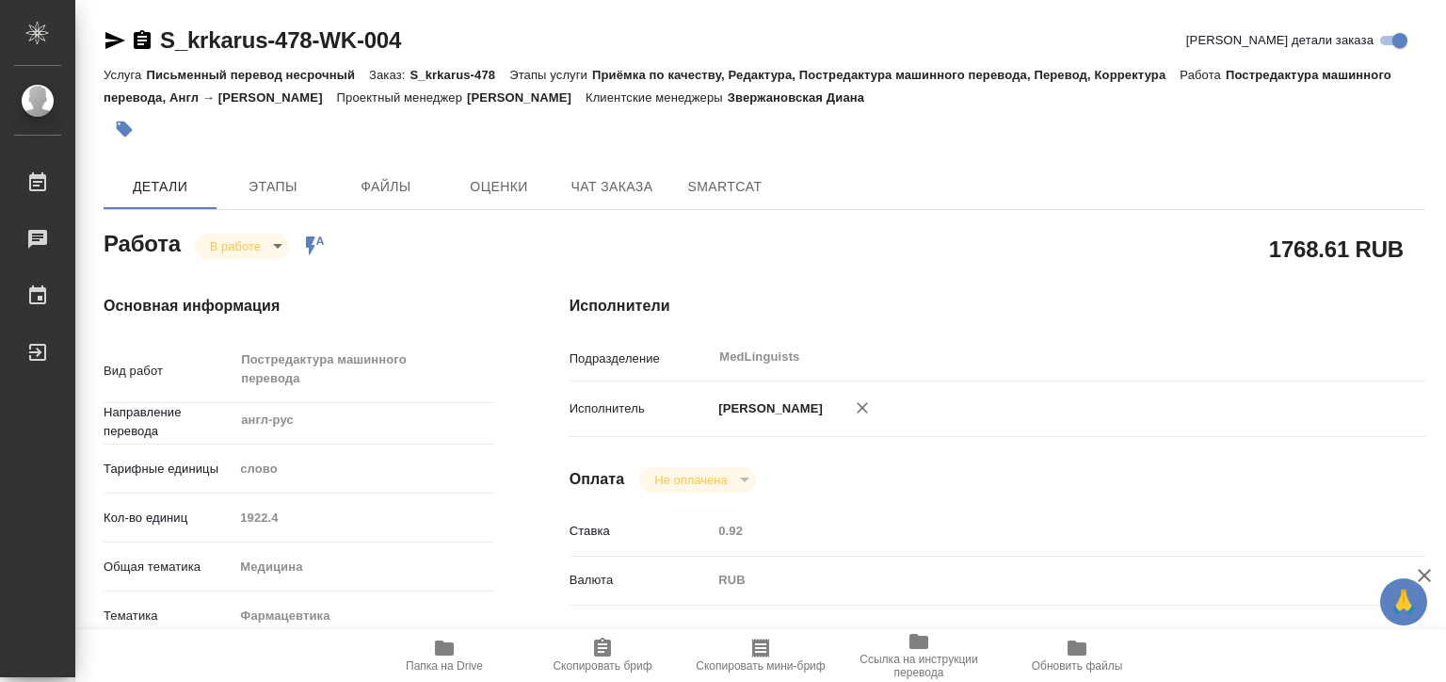
type textarea "x"
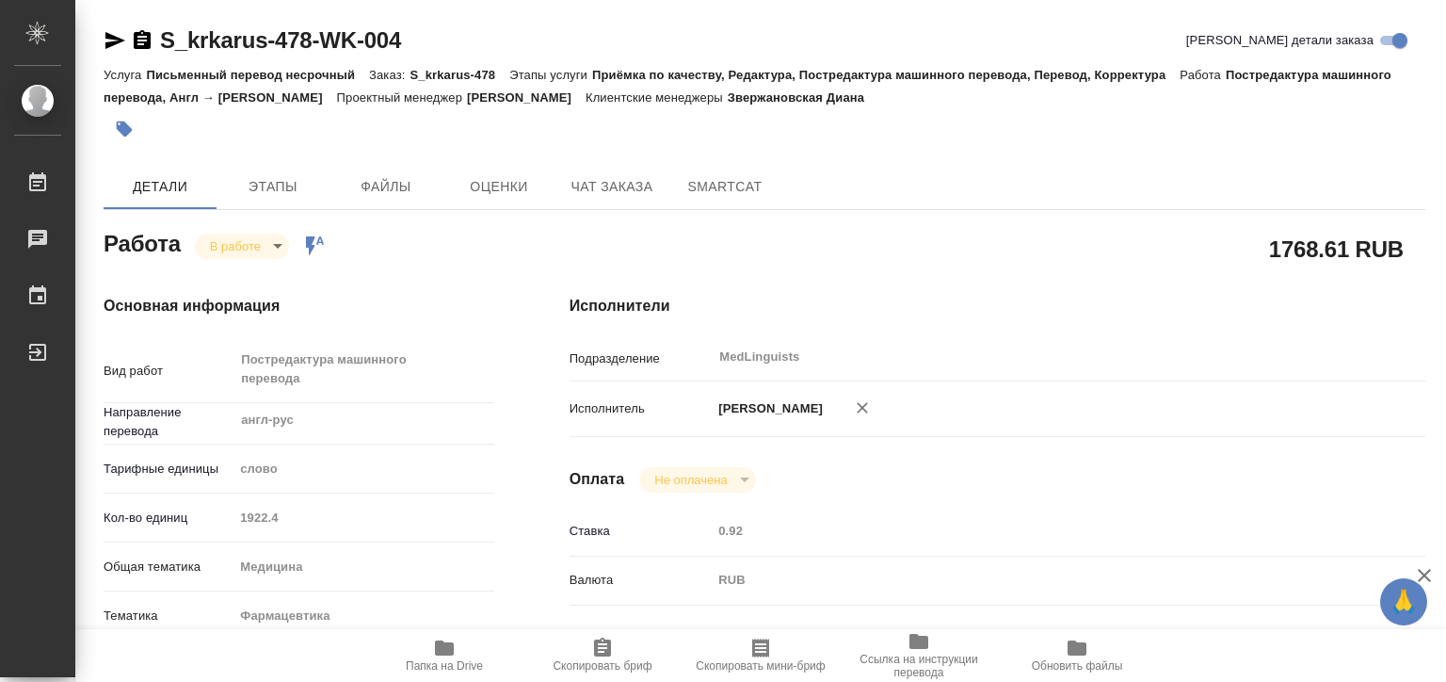
type textarea "x"
